Goal: Information Seeking & Learning: Learn about a topic

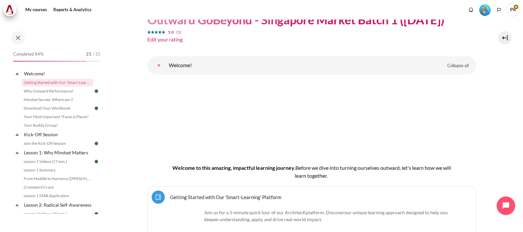
scroll to position [205, 0]
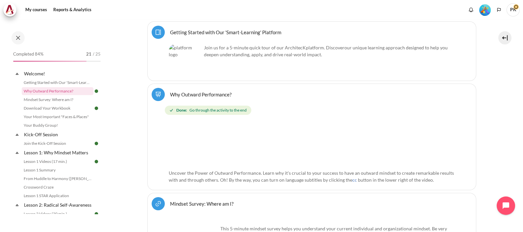
click at [282, 45] on p "Join us for a 5-minute quick tour of our ArchitecK platform. Discover our uniqu…" at bounding box center [312, 51] width 286 height 14
click at [186, 32] on link "Getting Started with Our 'Smart-Learning' Platform Page" at bounding box center [225, 32] width 111 height 6
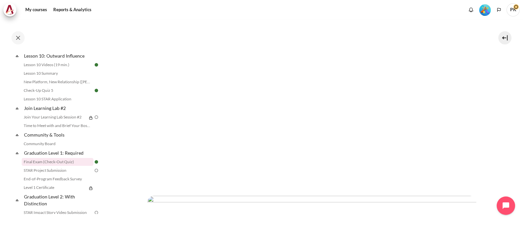
scroll to position [657, 0]
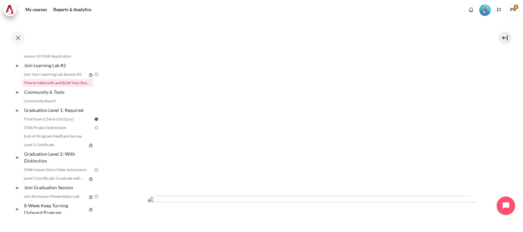
click at [80, 87] on link "Time to Meet with and Brief Your Boss #2" at bounding box center [58, 83] width 72 height 8
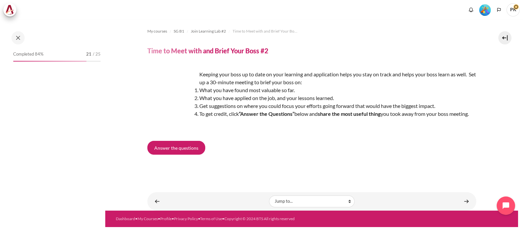
scroll to position [621, 0]
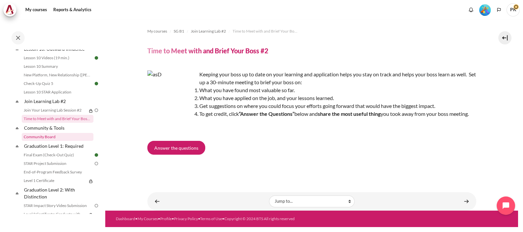
click at [40, 141] on link "Community Board" at bounding box center [58, 137] width 72 height 8
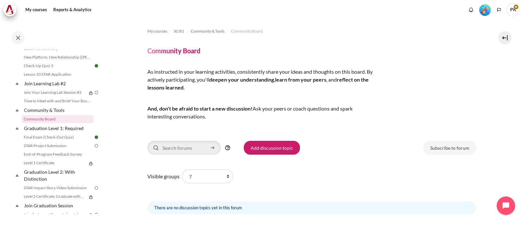
scroll to position [36, 0]
